Goal: Manage account settings

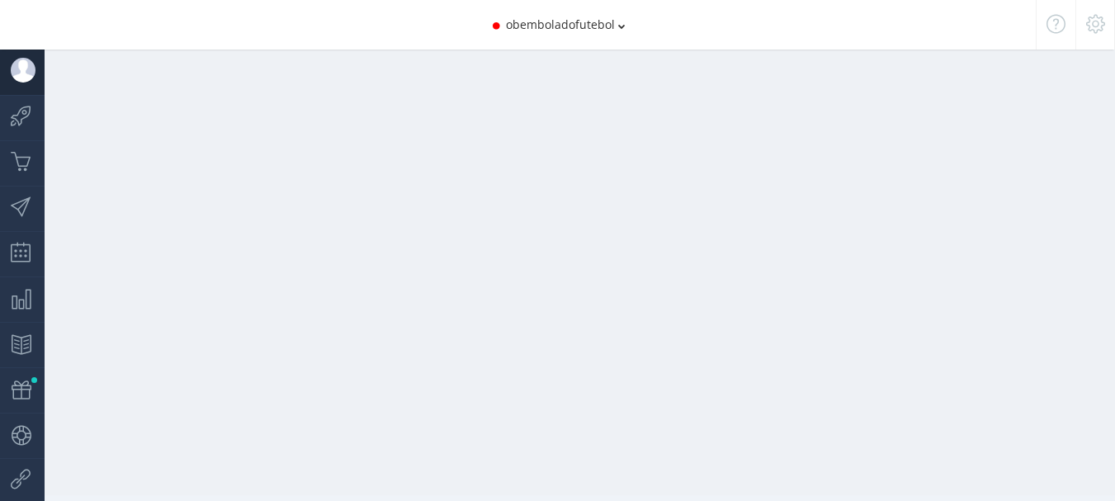
click at [615, 26] on span "obemboladofutebol" at bounding box center [560, 25] width 109 height 16
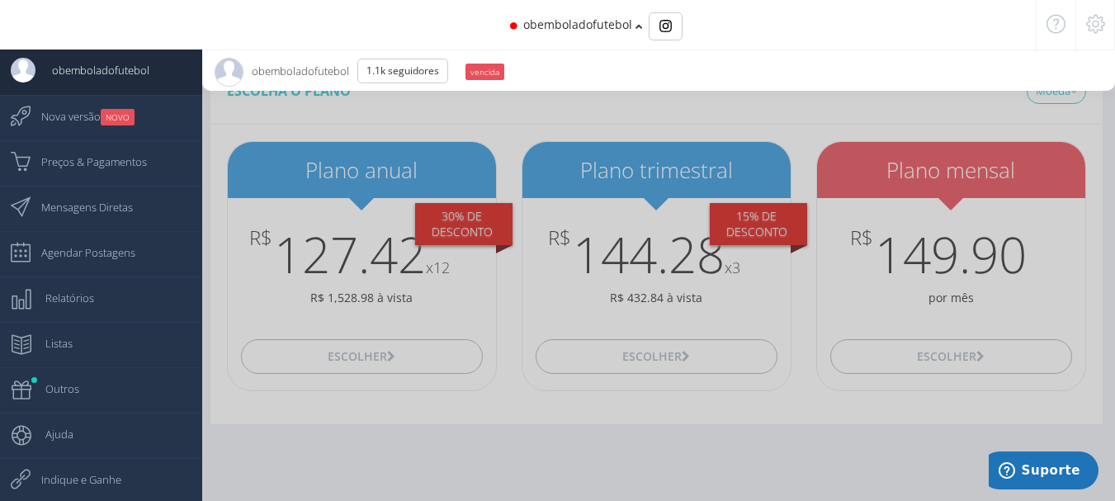
click at [612, 62] on li "obemboladofutebol 1.1K Seguidores vencida" at bounding box center [658, 70] width 913 height 41
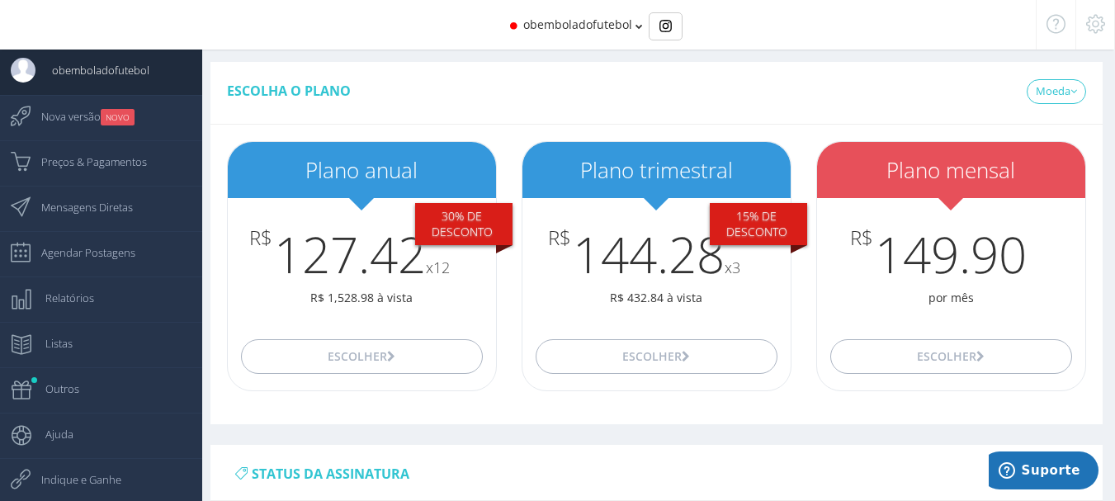
drag, startPoint x: 1041, startPoint y: 64, endPoint x: 1050, endPoint y: 63, distance: 8.4
click at [1041, 64] on div "Escolha o plano [GEOGRAPHIC_DATA] USD" at bounding box center [656, 93] width 892 height 63
click at [1098, 23] on icon at bounding box center [1095, 24] width 19 height 12
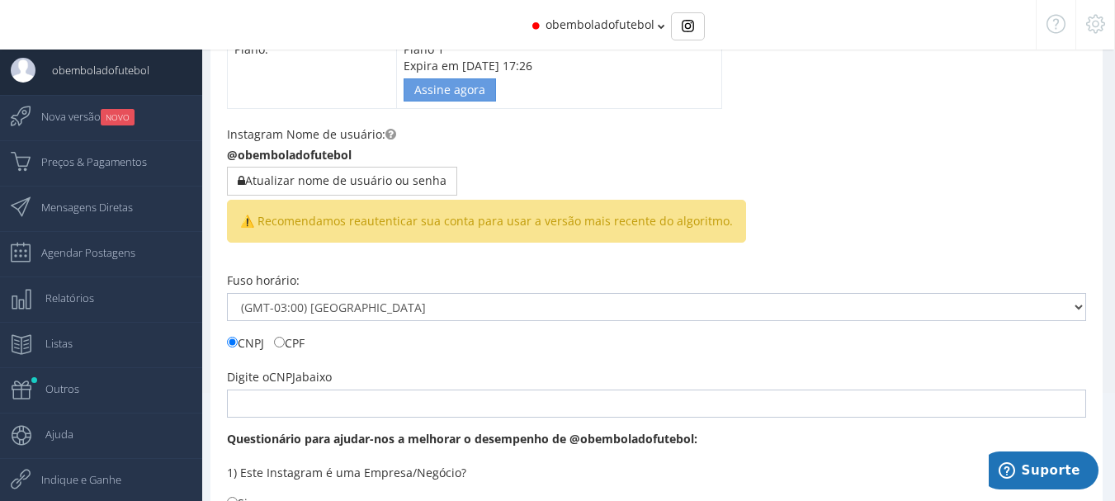
scroll to position [165, 0]
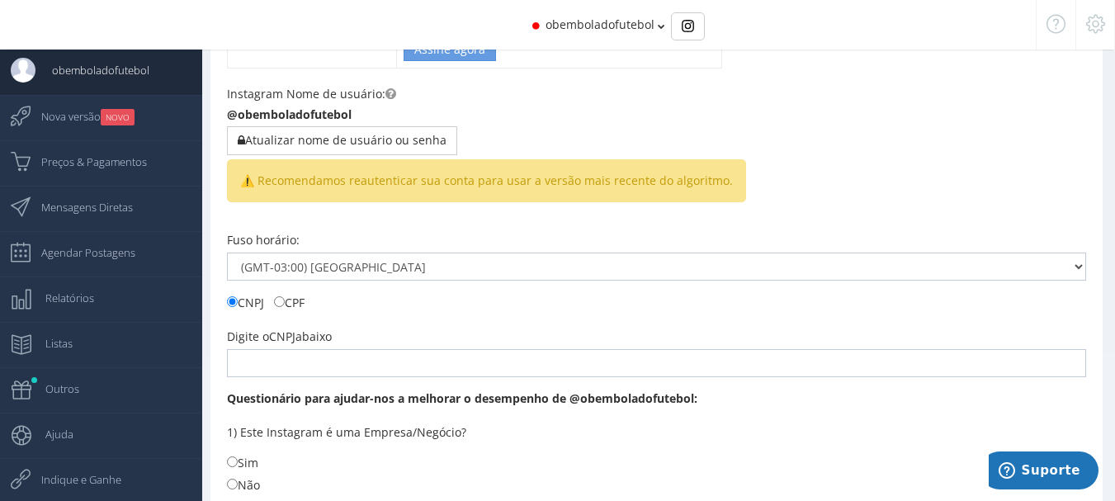
click at [323, 117] on b "@obemboladofutebol" at bounding box center [289, 114] width 125 height 16
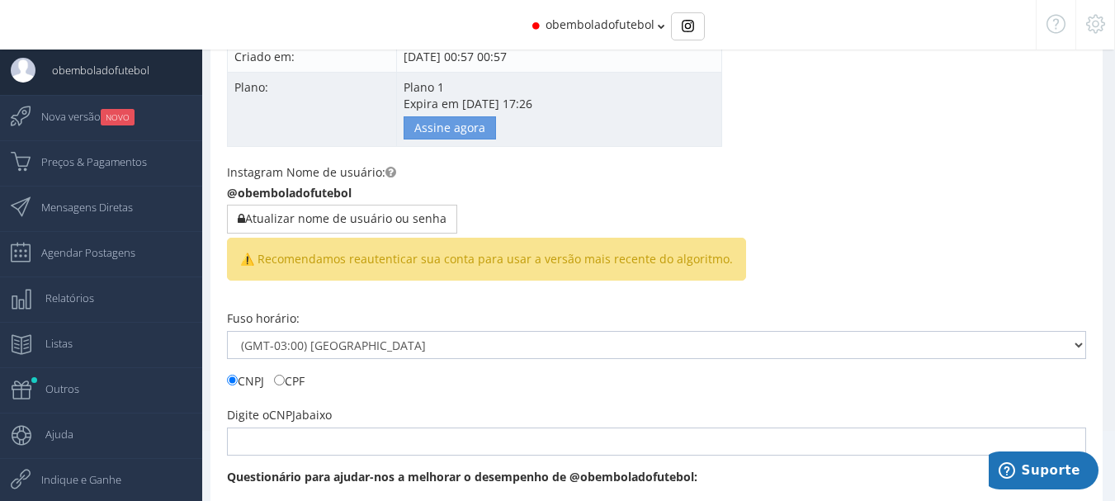
scroll to position [0, 0]
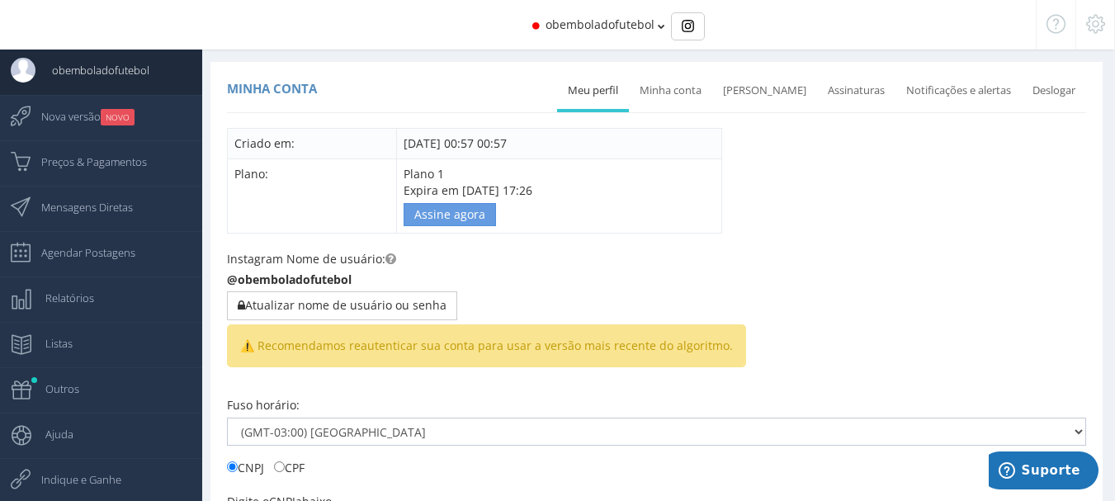
click at [660, 31] on icon at bounding box center [661, 27] width 7 height 12
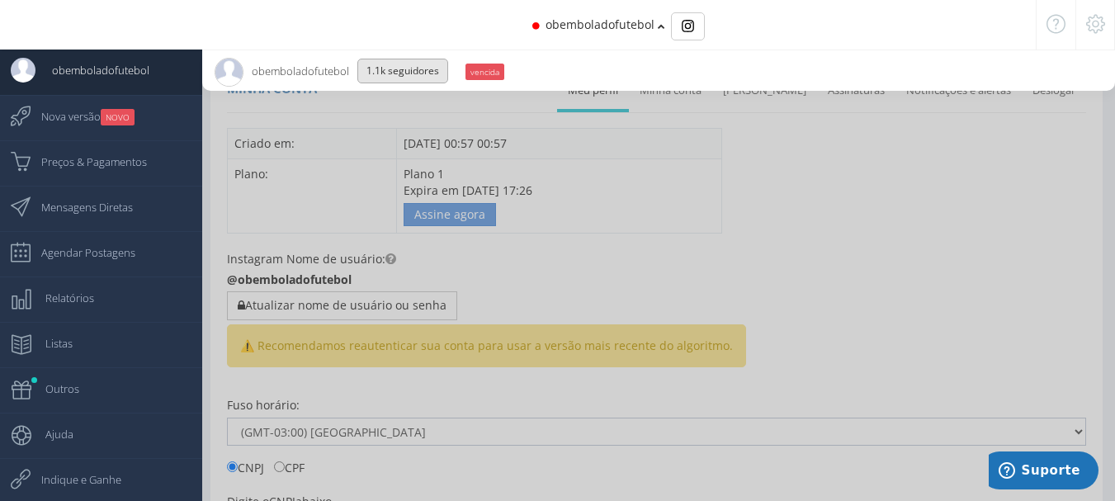
click at [432, 74] on button "1.1K Seguidores" at bounding box center [402, 71] width 91 height 25
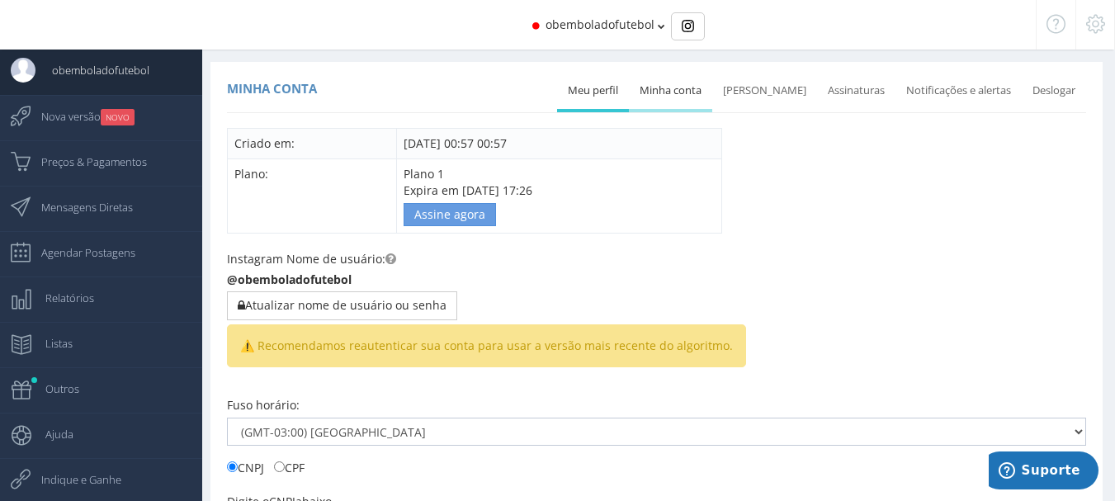
click at [704, 87] on link "Minha conta" at bounding box center [670, 91] width 83 height 36
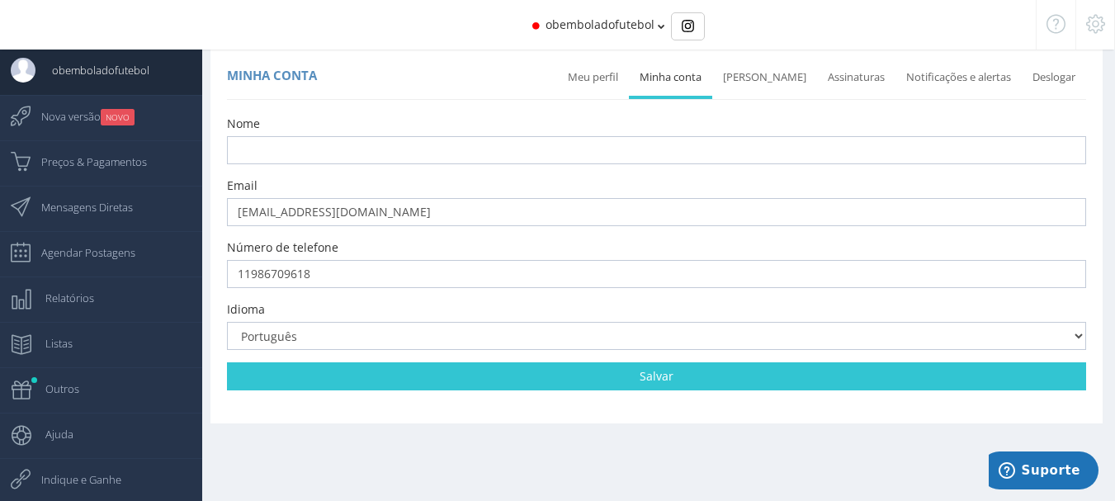
scroll to position [17, 0]
